Goal: Answer question/provide support

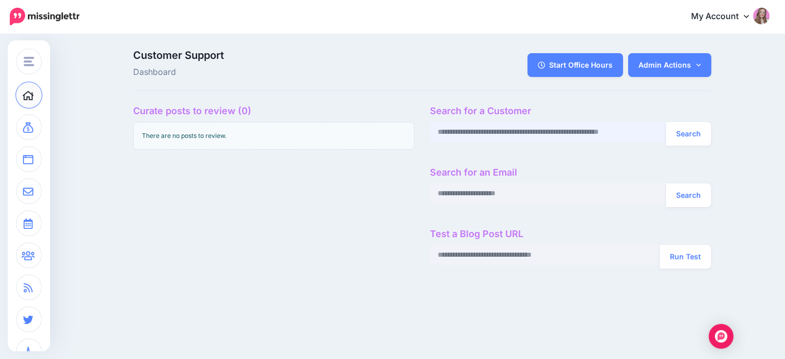
click at [471, 131] on input "text" at bounding box center [548, 132] width 236 height 20
paste input "**********"
type input "**********"
click at [705, 136] on button "Search" at bounding box center [688, 134] width 45 height 24
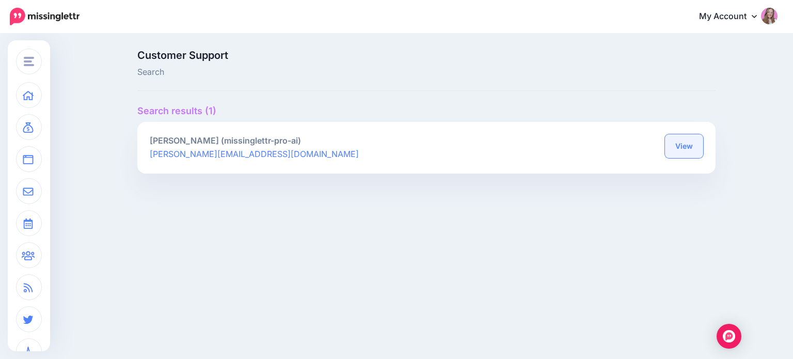
click at [676, 151] on link "View" at bounding box center [684, 146] width 38 height 24
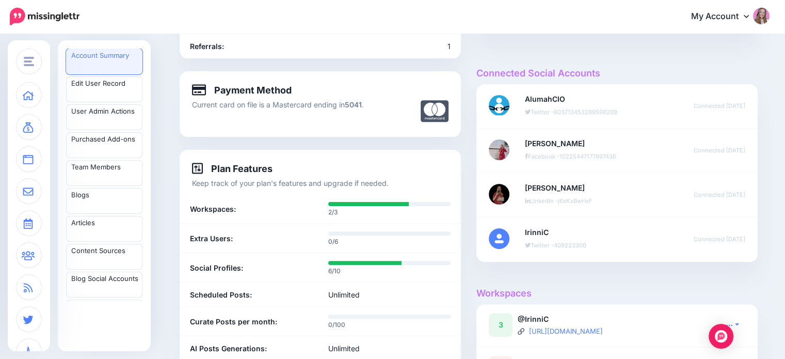
scroll to position [464, 0]
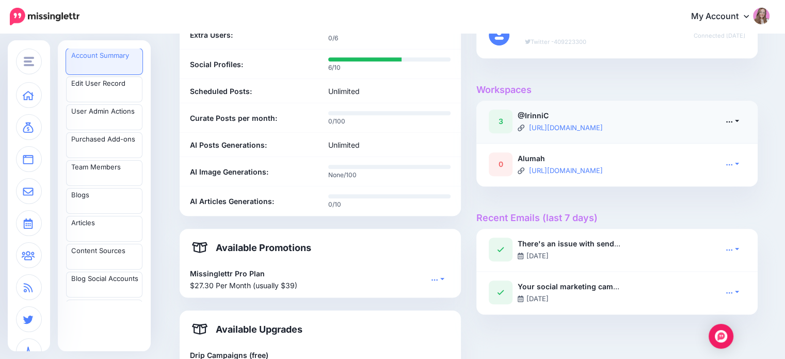
click at [733, 123] on icon at bounding box center [728, 121] width 7 height 7
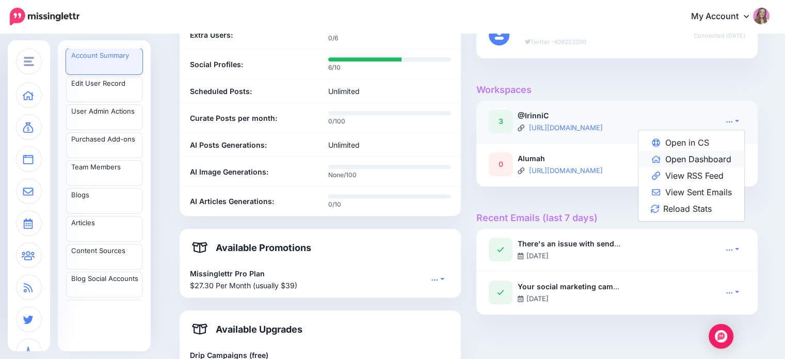
click at [720, 158] on link "Open Dashboard" at bounding box center [691, 159] width 106 height 17
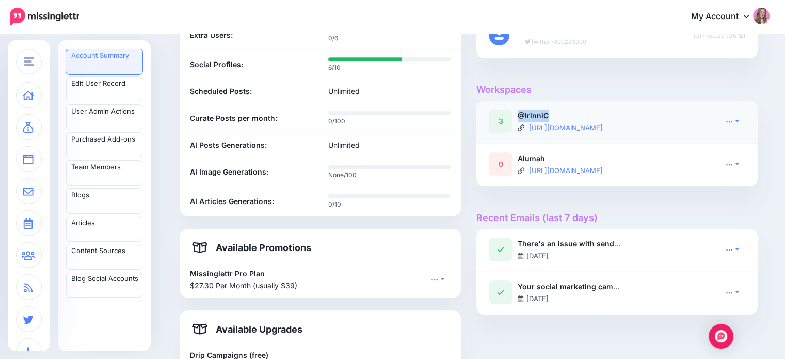
drag, startPoint x: 556, startPoint y: 111, endPoint x: 523, endPoint y: 111, distance: 33.0
click at [523, 111] on div "@IrinniC https://irinnicounselling.com/feed/" at bounding box center [581, 121] width 126 height 24
copy b "@IrinniC"
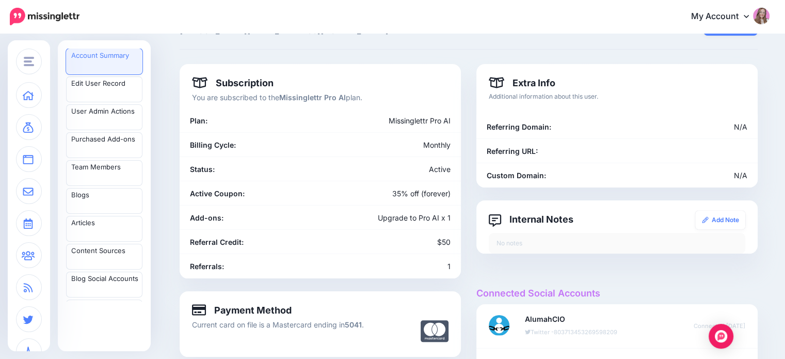
scroll to position [0, 0]
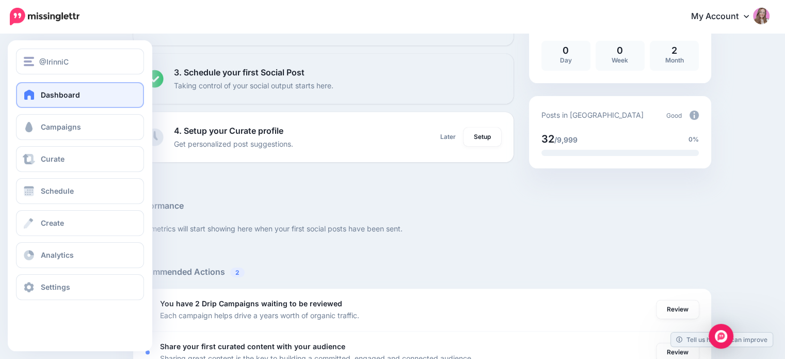
scroll to position [206, 0]
click at [45, 195] on span "Schedule" at bounding box center [57, 190] width 33 height 9
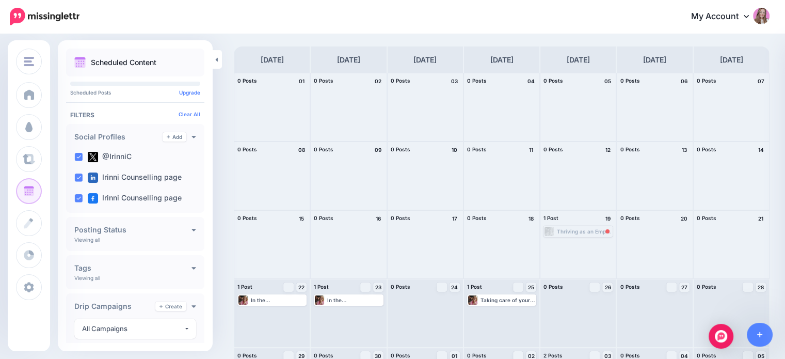
scroll to position [95, 0]
